Goal: Task Accomplishment & Management: Use online tool/utility

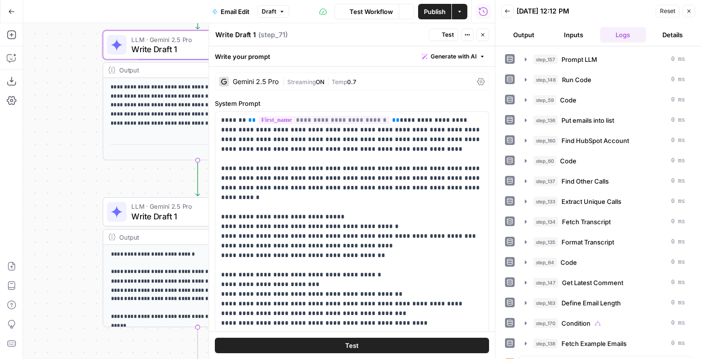
scroll to position [894, 0]
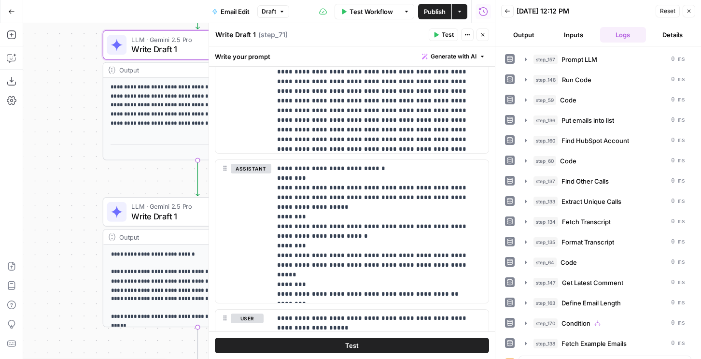
click at [486, 15] on icon "button" at bounding box center [483, 12] width 10 height 10
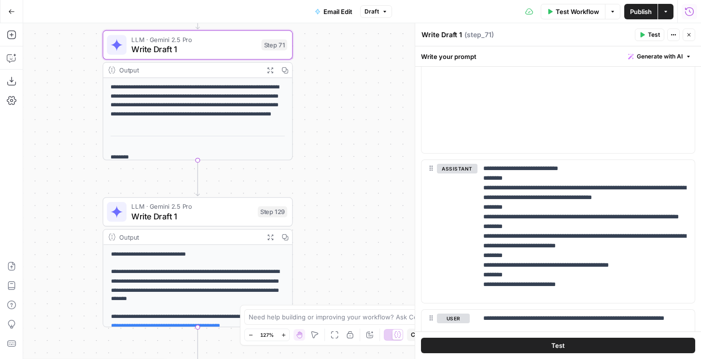
click at [693, 9] on icon "button" at bounding box center [690, 12] width 10 height 10
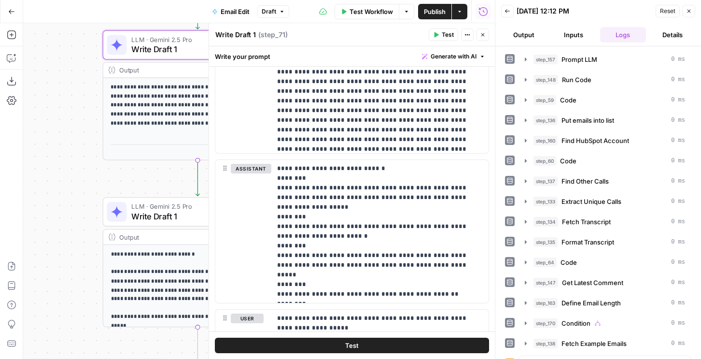
click at [511, 16] on button "Back" at bounding box center [507, 11] width 13 height 13
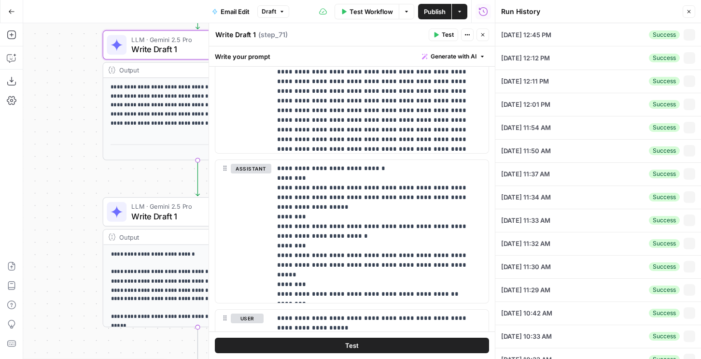
type textarea "{ "airops_request": { "task_name": "Email Request", "combined_instructions": "c…"
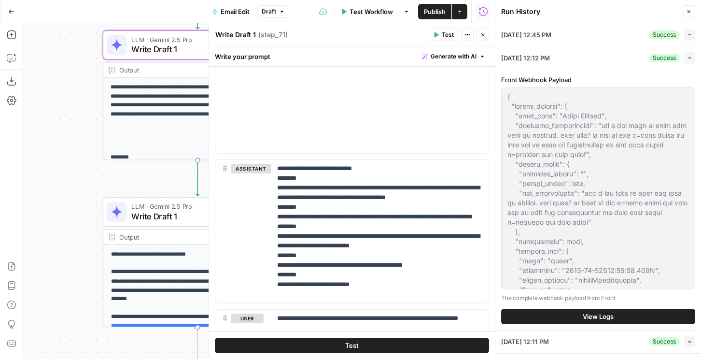
click at [689, 36] on icon "button" at bounding box center [689, 34] width 5 height 5
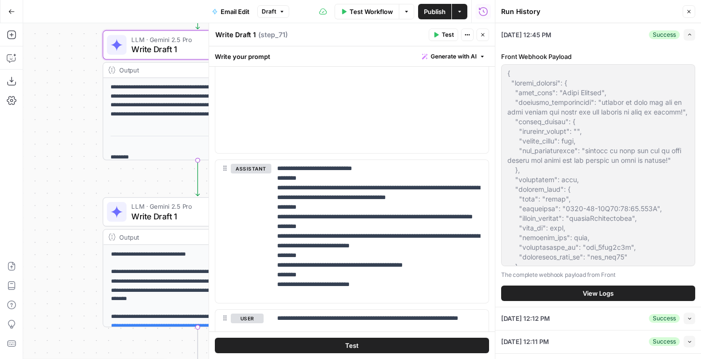
click at [486, 14] on icon "button" at bounding box center [483, 12] width 10 height 10
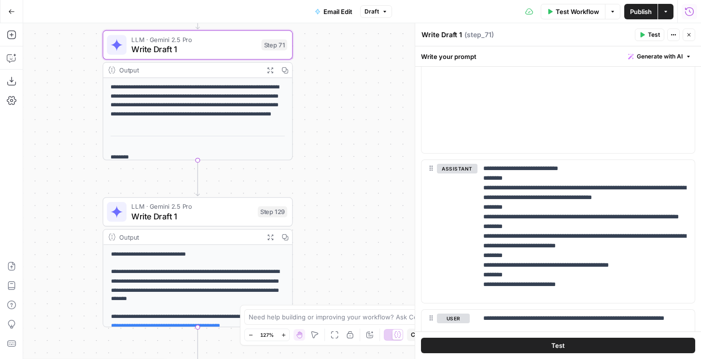
click at [693, 12] on icon "button" at bounding box center [689, 11] width 9 height 9
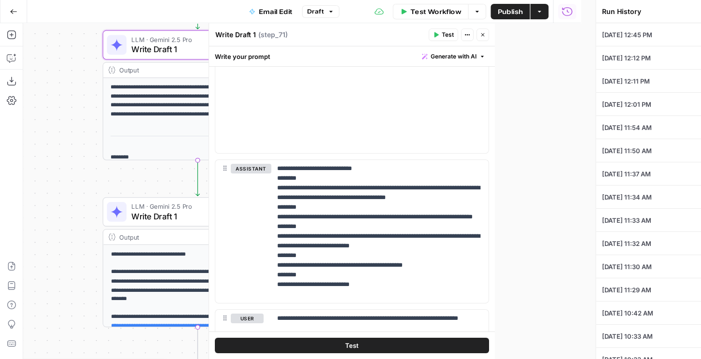
type textarea "{ "airops_request": { "task_name": "Email Request", "combined_instructions": "c…"
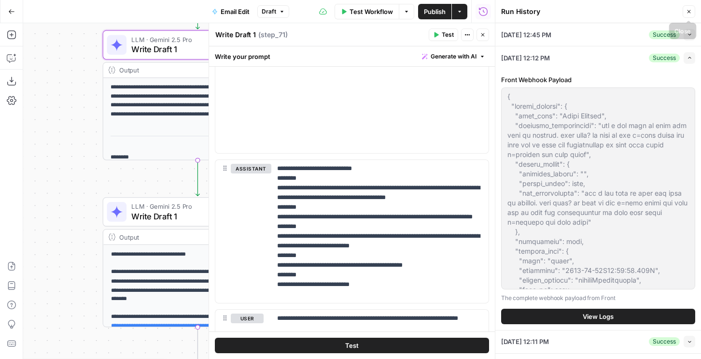
click at [687, 14] on icon "button" at bounding box center [689, 12] width 6 height 6
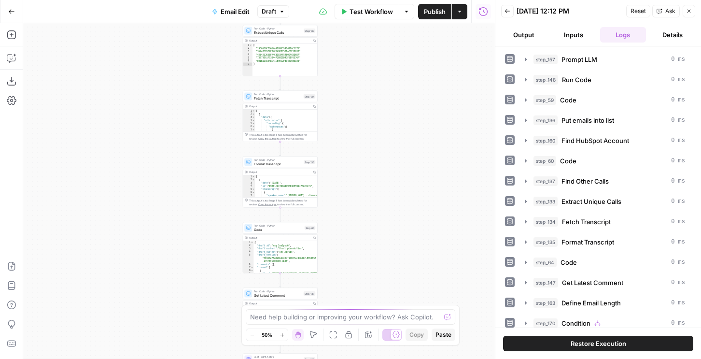
click at [512, 10] on button "Back" at bounding box center [507, 11] width 13 height 13
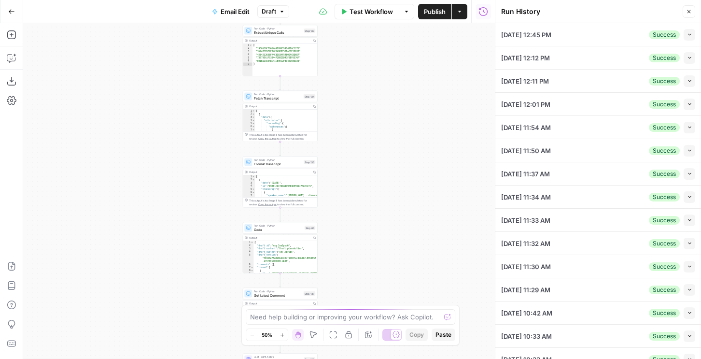
click at [687, 34] on icon "button" at bounding box center [689, 34] width 5 height 5
type textarea "{ "airops_request": { "task_name": "Email Request", "combined_instructions": "r…"
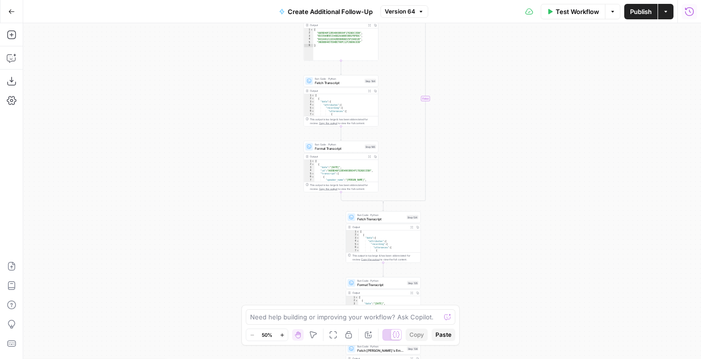
click at [687, 15] on icon "button" at bounding box center [690, 12] width 10 height 10
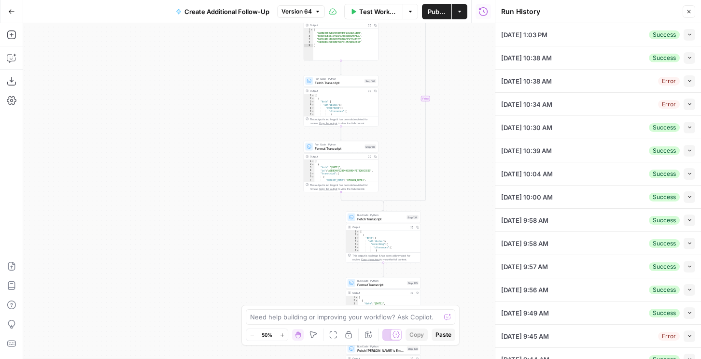
click at [691, 37] on button "Collapse" at bounding box center [690, 35] width 12 height 12
type textarea "{ "airops_request": { "task_name": "Text Request", "combined_instructions": "ca…"
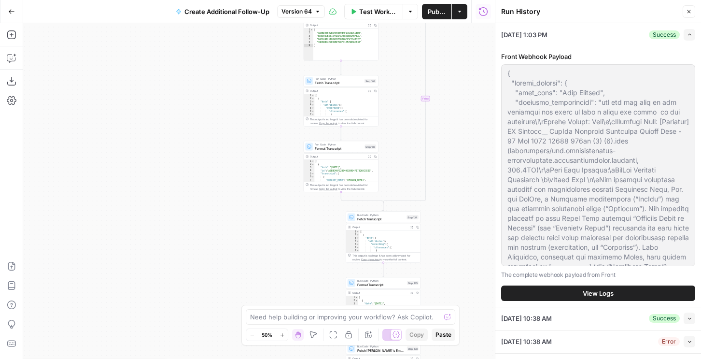
click at [584, 286] on button "View Logs" at bounding box center [598, 292] width 194 height 15
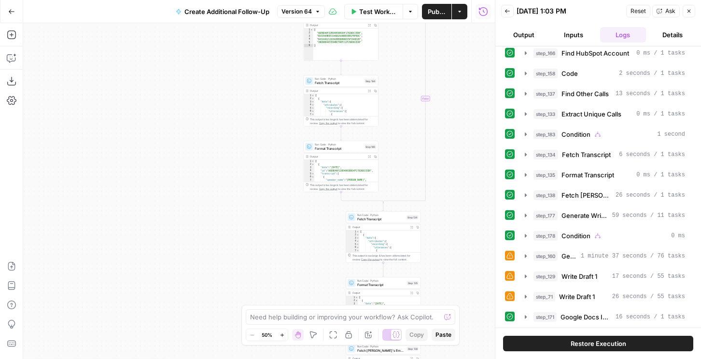
scroll to position [208, 0]
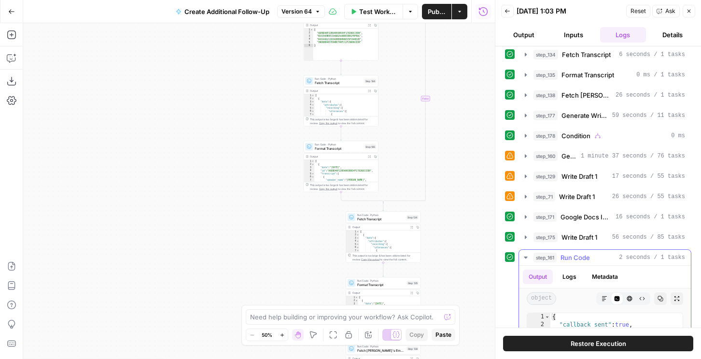
click at [587, 240] on span "Write Draft 1" at bounding box center [579, 237] width 36 height 10
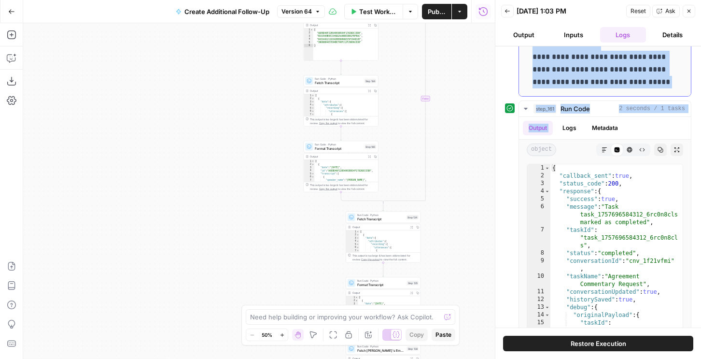
scroll to position [618, 0]
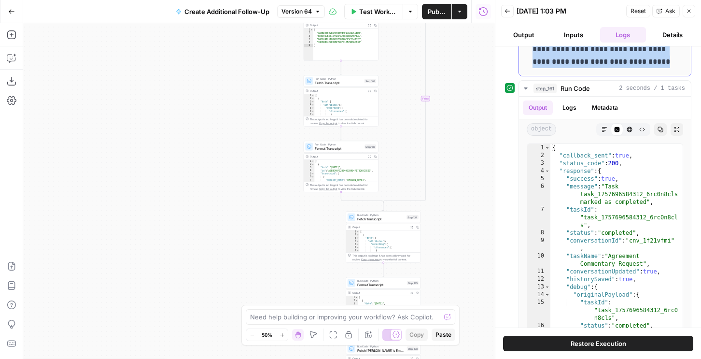
drag, startPoint x: 533, startPoint y: 68, endPoint x: 666, endPoint y: 61, distance: 132.9
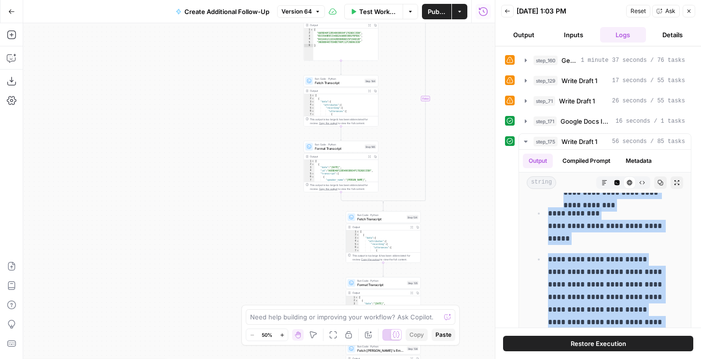
scroll to position [285, 0]
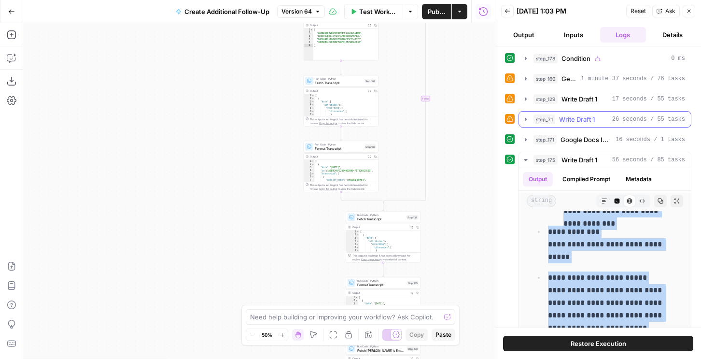
click at [562, 122] on span "Write Draft 1" at bounding box center [577, 119] width 36 height 10
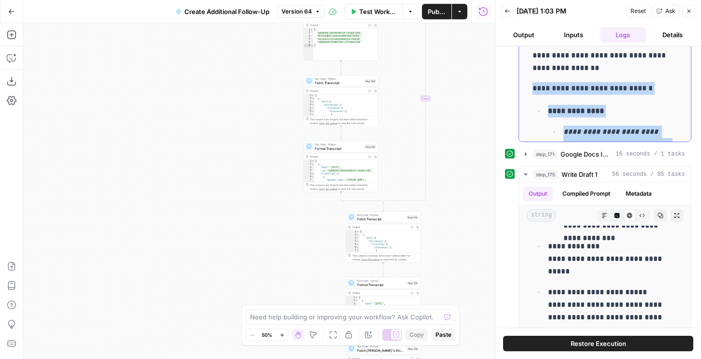
scroll to position [439, 0]
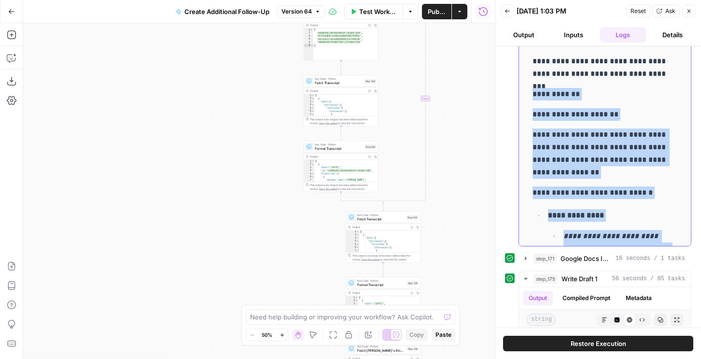
drag, startPoint x: 592, startPoint y: 130, endPoint x: 527, endPoint y: 89, distance: 77.3
copy div "**********"
